Goal: Task Accomplishment & Management: Manage account settings

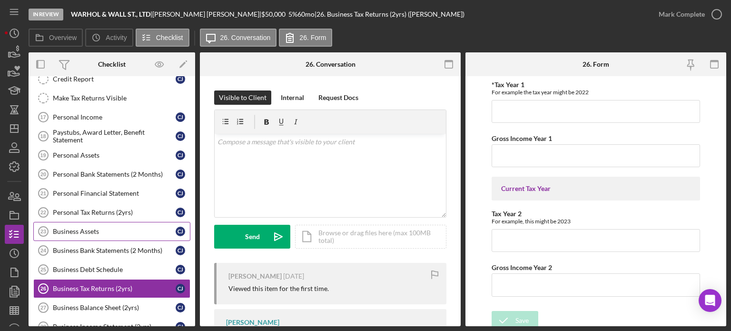
scroll to position [24, 0]
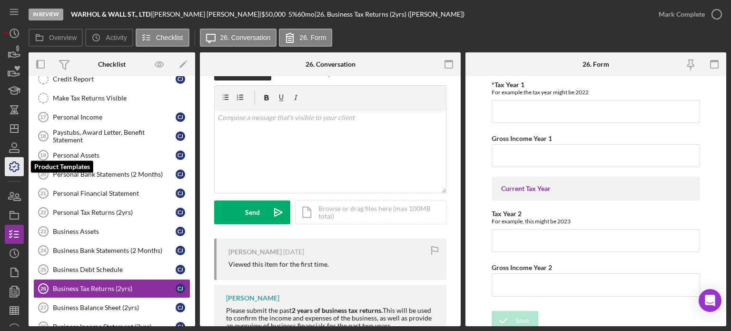
click at [21, 171] on icon "button" at bounding box center [14, 167] width 24 height 24
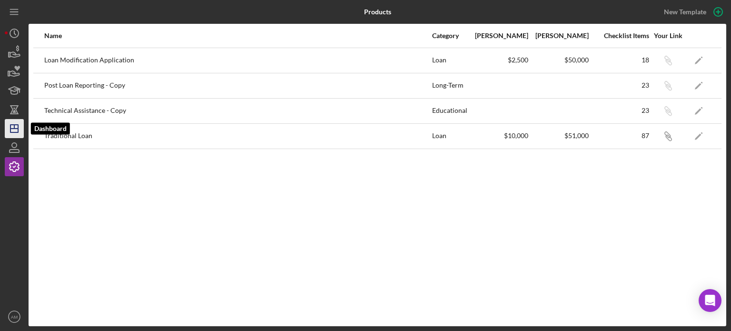
click at [11, 127] on icon "Icon/Dashboard" at bounding box center [14, 129] width 24 height 24
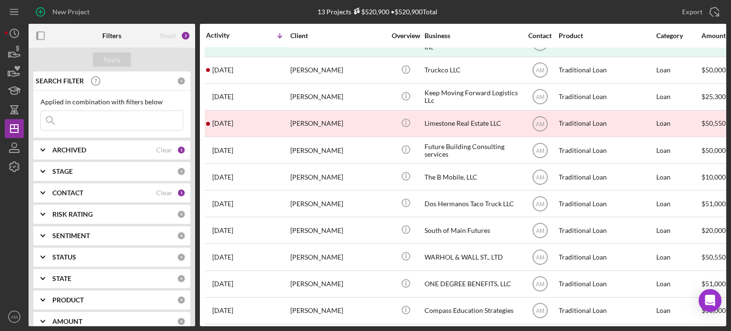
scroll to position [80, 0]
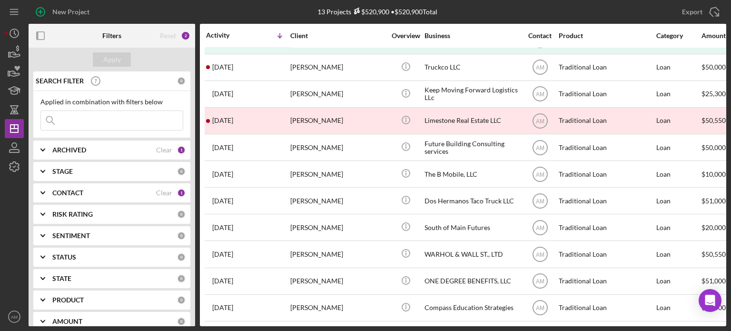
drag, startPoint x: 730, startPoint y: 54, endPoint x: 725, endPoint y: 53, distance: 5.3
click at [725, 53] on div "New Project 13 Projects $520,900 • $520,900 Total Export Icon/Export Filters Re…" at bounding box center [365, 165] width 731 height 331
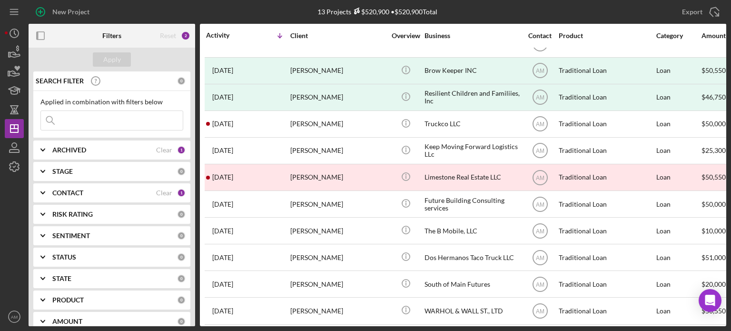
scroll to position [0, 0]
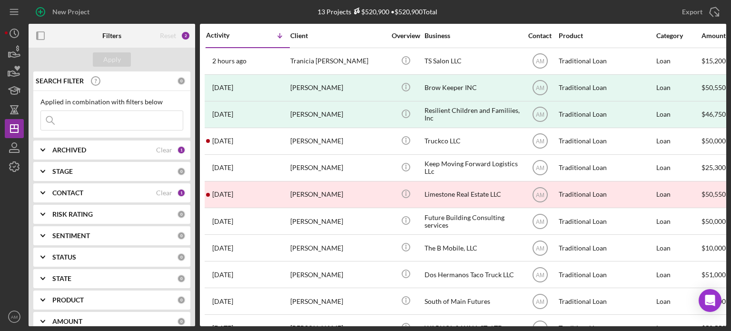
click at [114, 119] on input at bounding box center [112, 120] width 142 height 19
type input "resilient"
click at [121, 56] on button "Apply" at bounding box center [112, 59] width 38 height 14
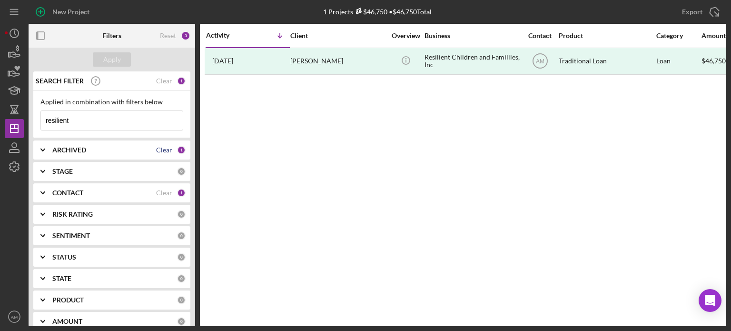
click at [163, 148] on div "Clear" at bounding box center [164, 150] width 16 height 8
click at [44, 147] on icon "Icon/Expander" at bounding box center [43, 150] width 24 height 24
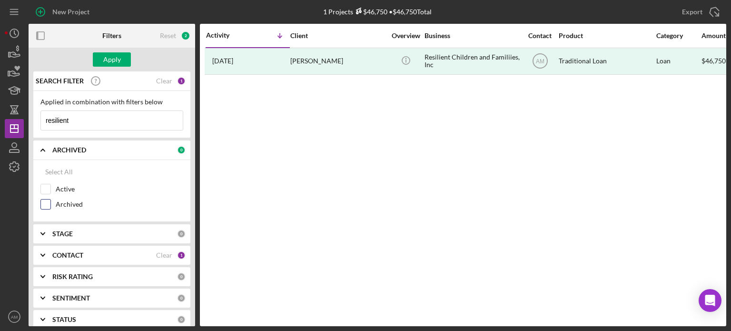
click at [48, 203] on input "Archived" at bounding box center [46, 204] width 10 height 10
checkbox input "true"
click at [115, 59] on div "Apply" at bounding box center [112, 59] width 18 height 14
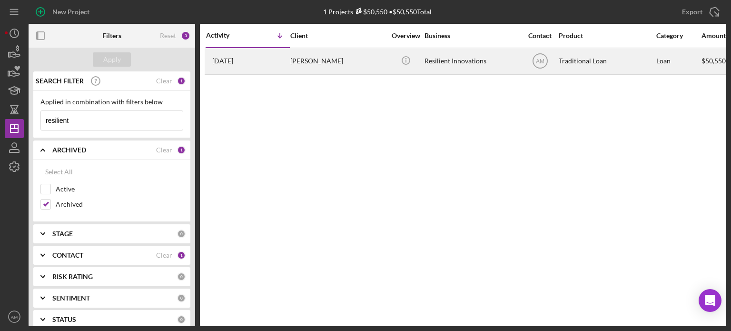
click at [306, 59] on div "[PERSON_NAME]" at bounding box center [337, 61] width 95 height 25
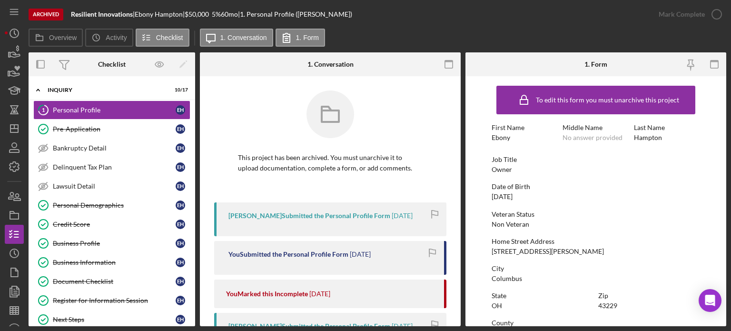
drag, startPoint x: 716, startPoint y: 194, endPoint x: 717, endPoint y: 215, distance: 20.5
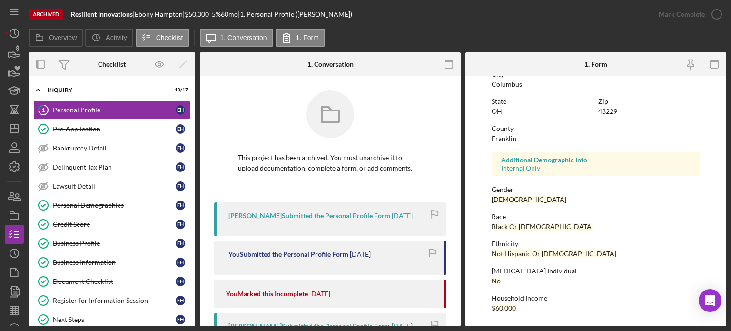
drag, startPoint x: 727, startPoint y: 201, endPoint x: 727, endPoint y: 172, distance: 28.5
drag, startPoint x: 727, startPoint y: 172, endPoint x: 539, endPoint y: 129, distance: 193.2
click at [539, 129] on div "County" at bounding box center [596, 129] width 208 height 8
click at [726, 108] on form "To edit this form you must unarchive this project First Name Ebony Middle Name …" at bounding box center [595, 201] width 261 height 250
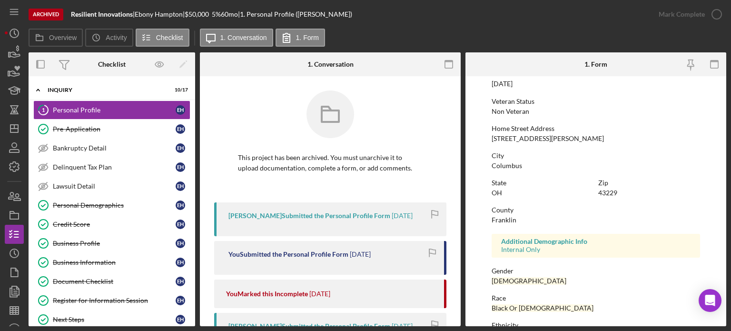
scroll to position [110, 0]
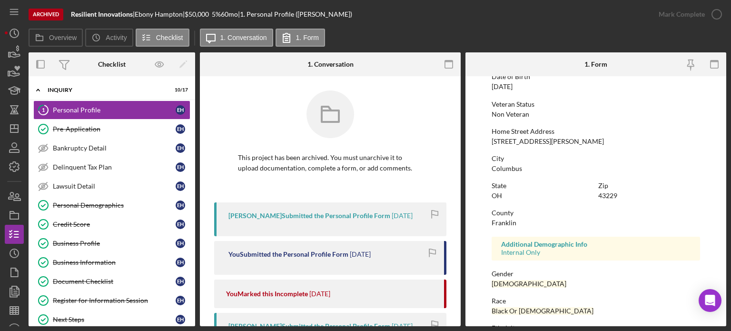
click at [720, 172] on form "To edit this form you must unarchive this project First Name Ebony Middle Name …" at bounding box center [595, 201] width 261 height 250
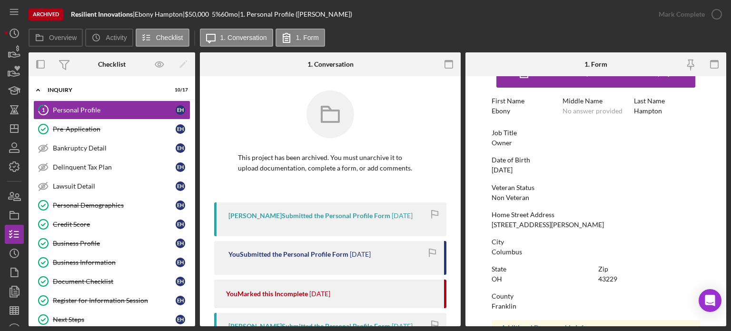
scroll to position [0, 0]
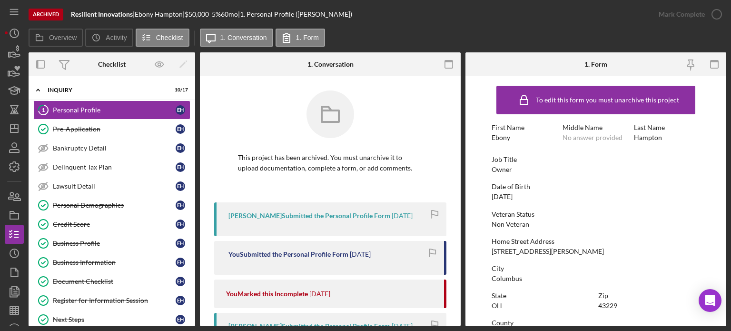
click at [729, 259] on div "Archived Resilient Innovations | [PERSON_NAME] | $50,000 5 % 60 mo | 1. Persona…" at bounding box center [365, 165] width 731 height 331
click at [729, 260] on div "Archived Resilient Innovations | [PERSON_NAME] | $50,000 5 % 60 mo | 1. Persona…" at bounding box center [365, 165] width 731 height 331
click at [718, 266] on form "To edit this form you must unarchive this project First Name Ebony Middle Name …" at bounding box center [595, 201] width 261 height 250
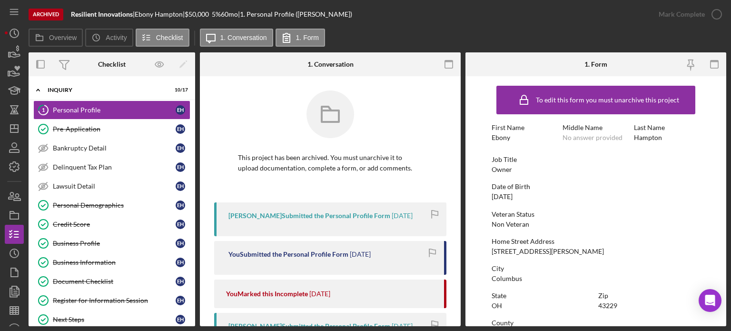
click at [727, 271] on div "Archived Resilient Innovations | [PERSON_NAME] | $50,000 5 % 60 mo | 1. Persona…" at bounding box center [365, 165] width 731 height 331
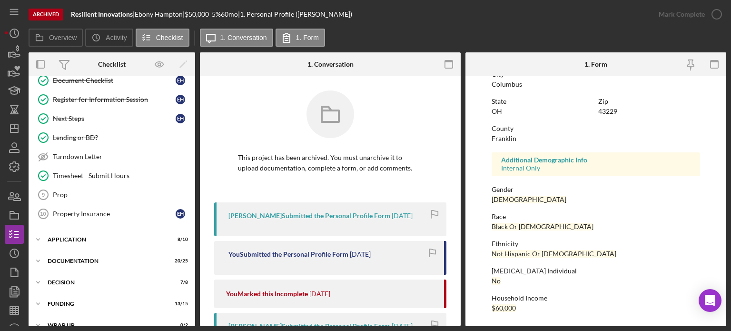
scroll to position [211, 0]
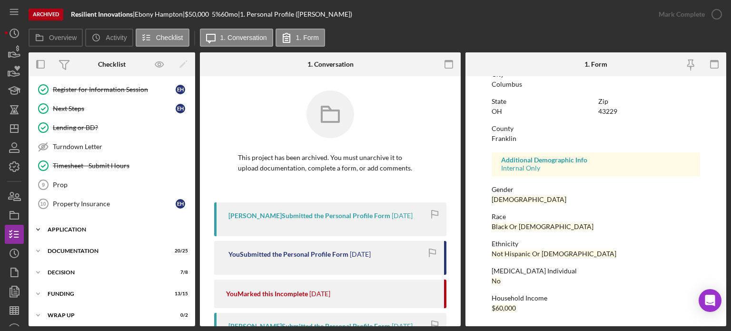
click at [75, 226] on div "Application" at bounding box center [116, 229] width 136 height 6
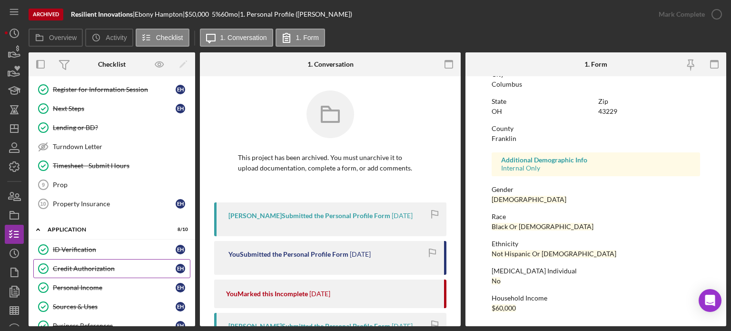
click at [70, 265] on div "Credit Authorization" at bounding box center [114, 269] width 123 height 8
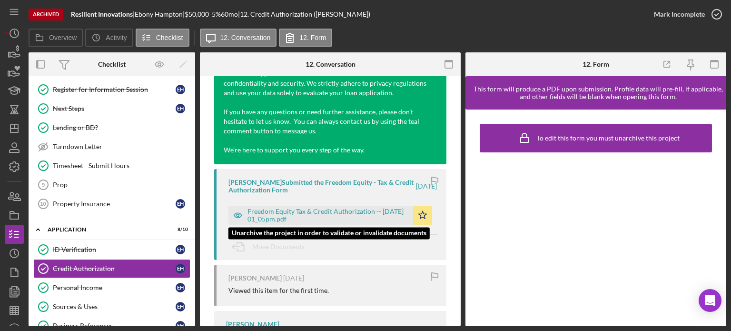
scroll to position [523, 0]
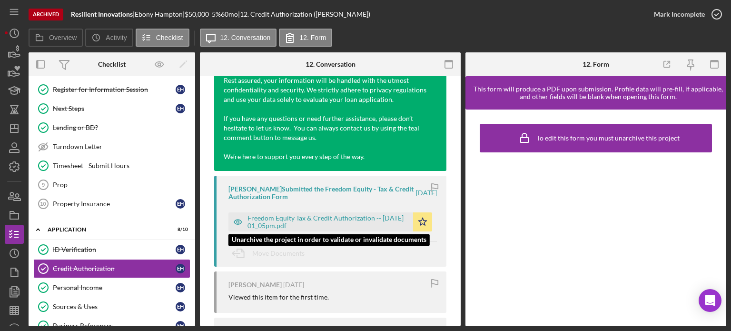
click at [287, 229] on div "Freedom Equity Tax & Credit Authorization -- [DATE] 01_05pm.pdf" at bounding box center [327, 221] width 161 height 15
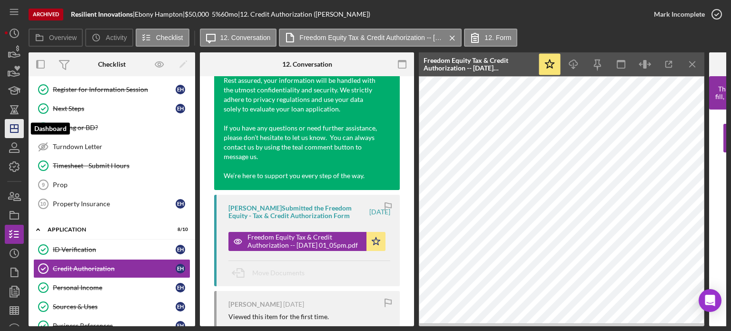
click at [18, 129] on polygon "button" at bounding box center [14, 129] width 8 height 8
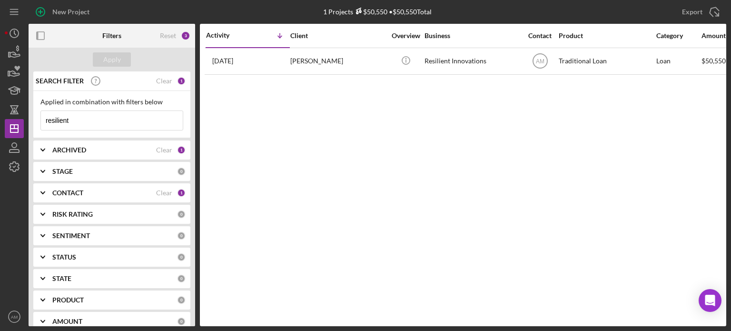
click at [75, 121] on input "resilient" at bounding box center [112, 120] width 142 height 19
type input "r"
click at [110, 60] on div "Apply" at bounding box center [112, 59] width 18 height 14
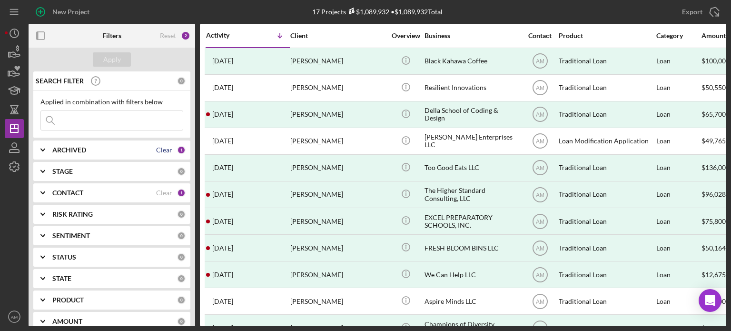
click at [164, 149] on div "Clear" at bounding box center [164, 150] width 16 height 8
click at [73, 150] on b "ARCHIVED" at bounding box center [69, 150] width 34 height 8
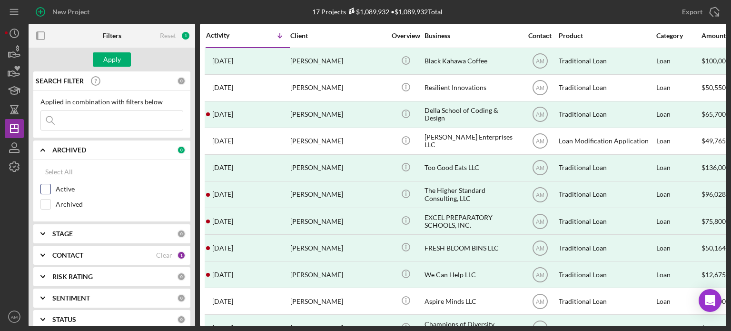
click at [48, 188] on input "Active" at bounding box center [46, 189] width 10 height 10
checkbox input "true"
click at [117, 60] on div "Apply" at bounding box center [112, 59] width 18 height 14
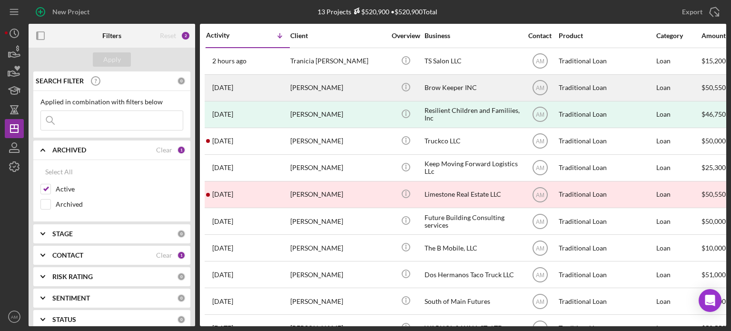
click at [313, 88] on div "[PERSON_NAME]" at bounding box center [337, 87] width 95 height 25
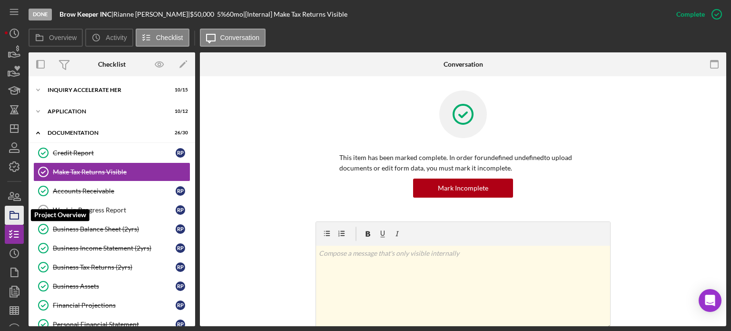
click at [10, 212] on polygon "button" at bounding box center [12, 212] width 5 height 2
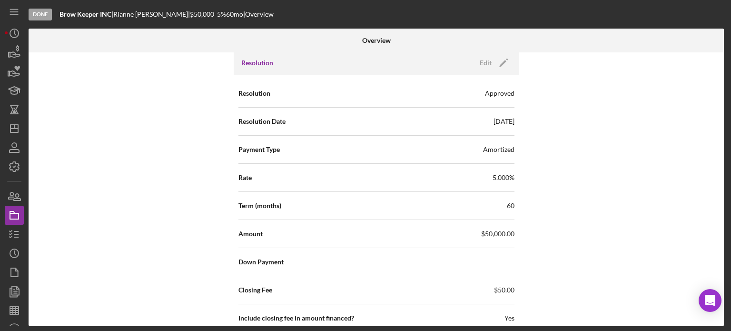
scroll to position [1509, 0]
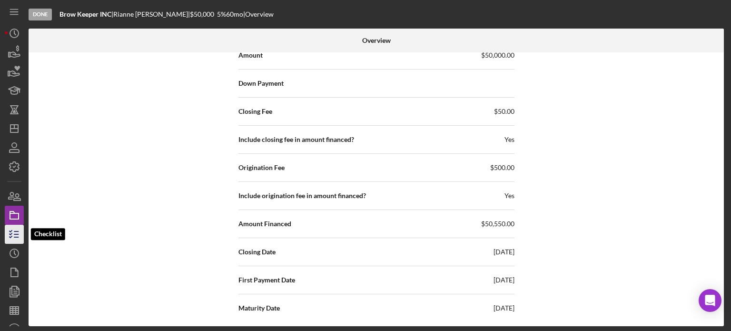
click at [13, 230] on icon "button" at bounding box center [14, 234] width 24 height 24
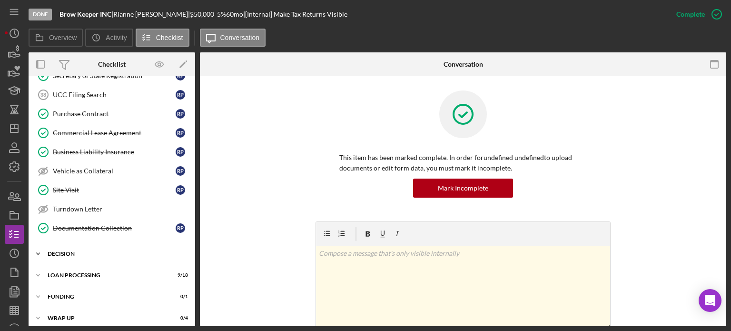
scroll to position [477, 0]
click at [76, 250] on div "Decision" at bounding box center [116, 253] width 136 height 6
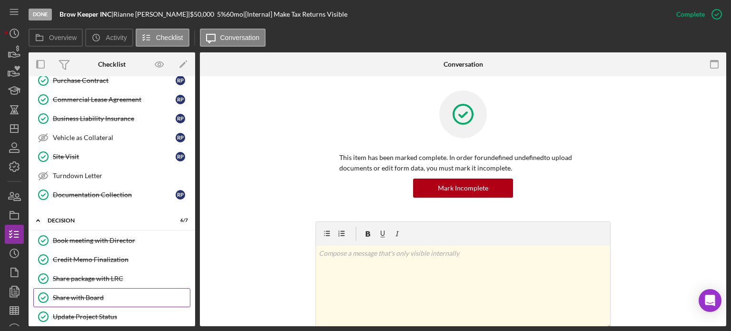
scroll to position [614, 0]
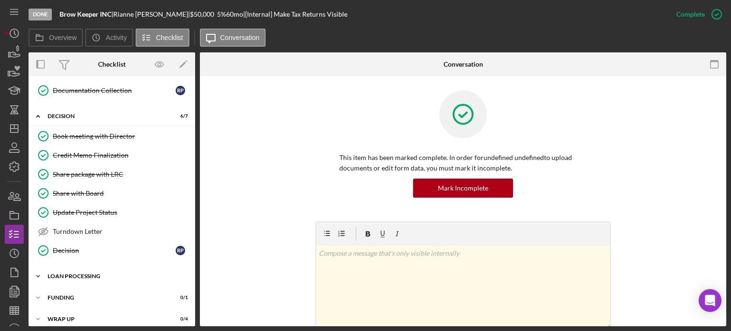
click at [78, 273] on div "Loan Processing" at bounding box center [116, 276] width 136 height 6
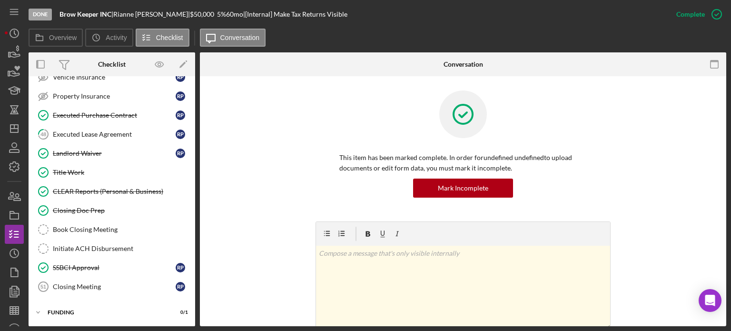
scroll to position [959, 0]
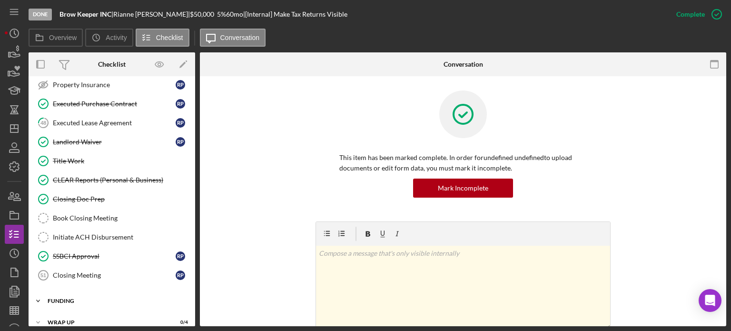
click at [70, 298] on div "Funding" at bounding box center [116, 301] width 136 height 6
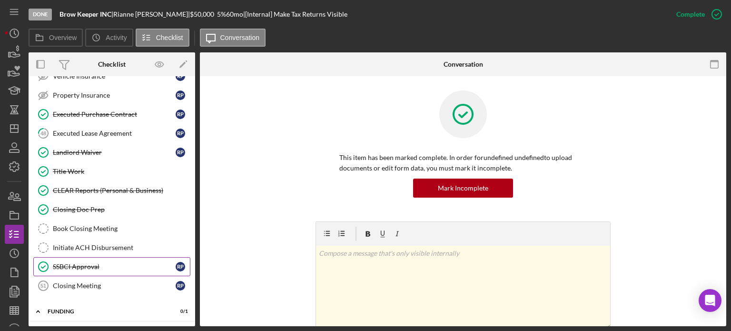
scroll to position [983, 0]
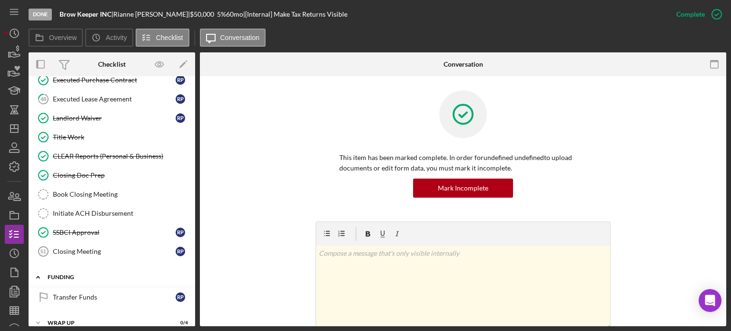
click at [68, 274] on div "Funding" at bounding box center [116, 277] width 136 height 6
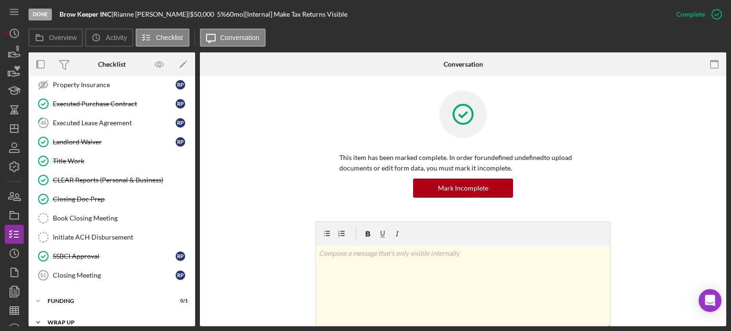
click at [66, 319] on div "Wrap up" at bounding box center [116, 322] width 136 height 6
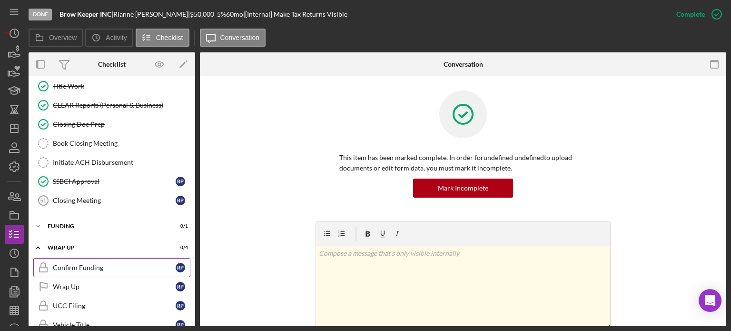
scroll to position [1039, 0]
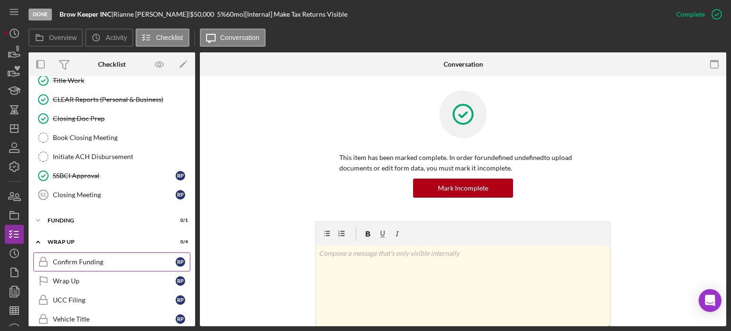
click at [75, 258] on div "Confirm Funding" at bounding box center [114, 262] width 123 height 8
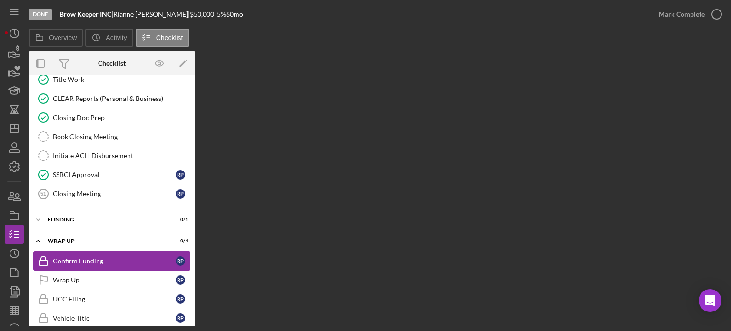
scroll to position [1039, 0]
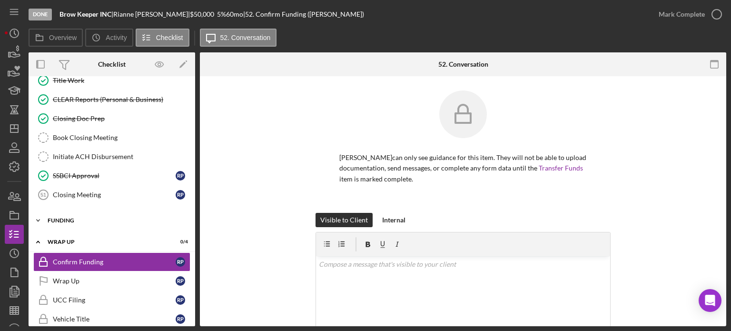
click at [59, 217] on div "Funding" at bounding box center [116, 220] width 136 height 6
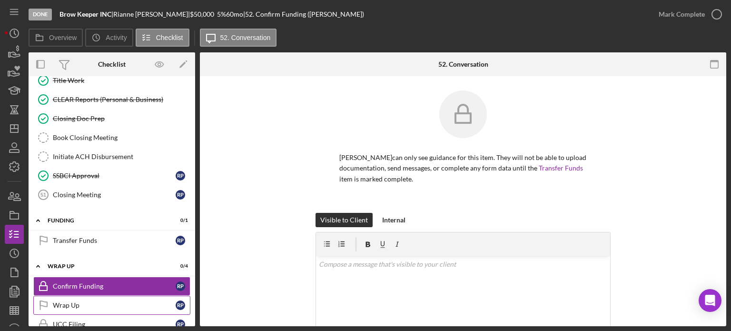
scroll to position [1063, 0]
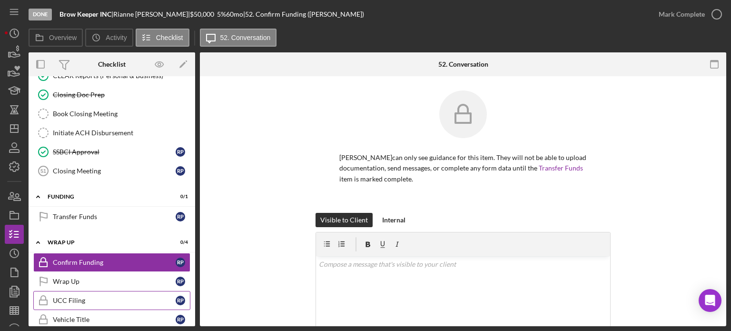
click at [69, 296] on div "UCC Filing" at bounding box center [114, 300] width 123 height 8
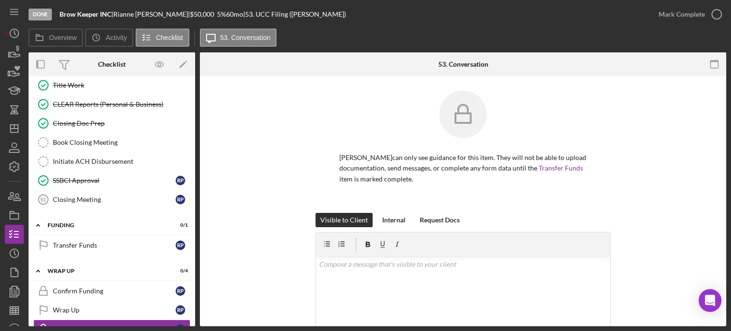
scroll to position [1063, 0]
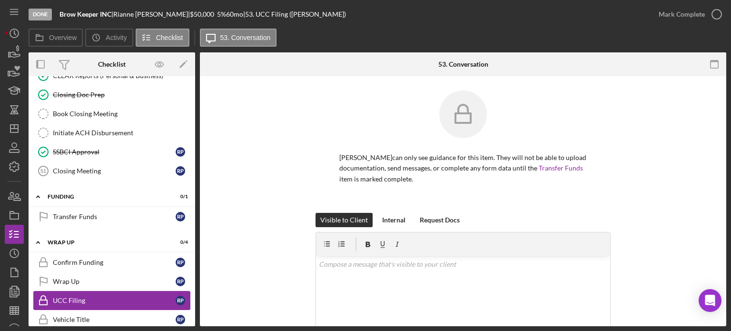
click at [84, 296] on div "UCC Filing" at bounding box center [114, 300] width 123 height 8
click at [86, 258] on div "Confirm Funding" at bounding box center [114, 262] width 123 height 8
